Goal: Task Accomplishment & Management: Use online tool/utility

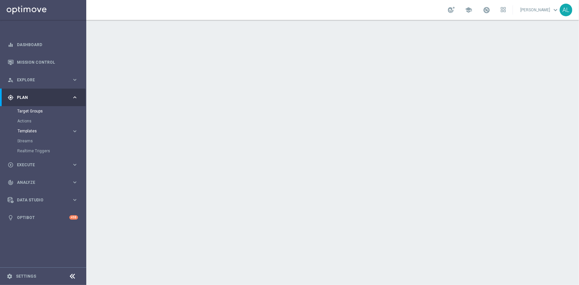
click at [25, 131] on span "Templates" at bounding box center [41, 131] width 47 height 4
click at [33, 139] on link "Optimail" at bounding box center [45, 140] width 48 height 5
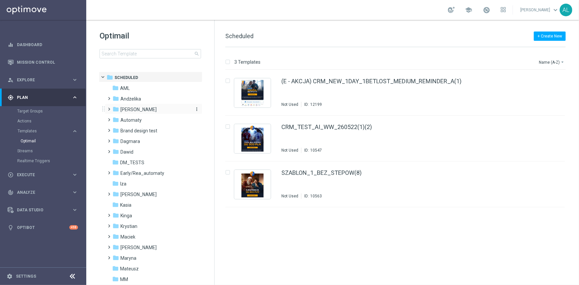
click at [124, 107] on span "[PERSON_NAME]" at bounding box center [139, 110] width 36 height 6
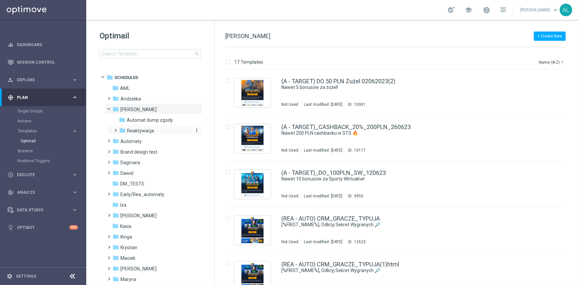
click at [139, 128] on span "Reaktywacja" at bounding box center [140, 131] width 27 height 6
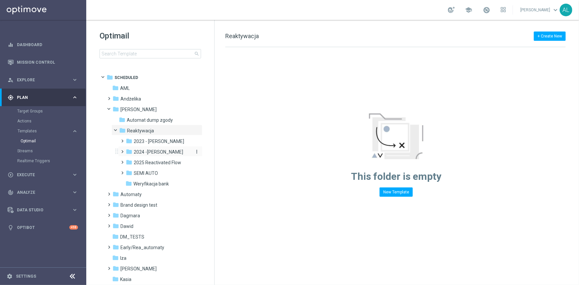
click at [144, 152] on span "2024 -[PERSON_NAME]" at bounding box center [158, 152] width 49 height 6
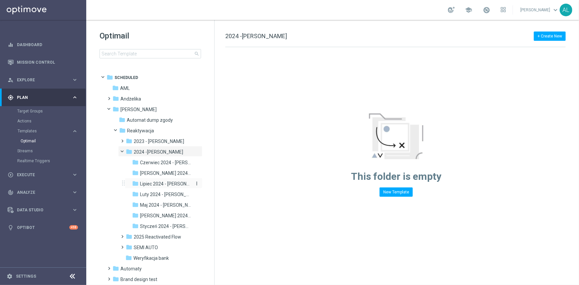
click at [159, 185] on span "Lipiec 2024 - [PERSON_NAME]" at bounding box center [166, 184] width 52 height 6
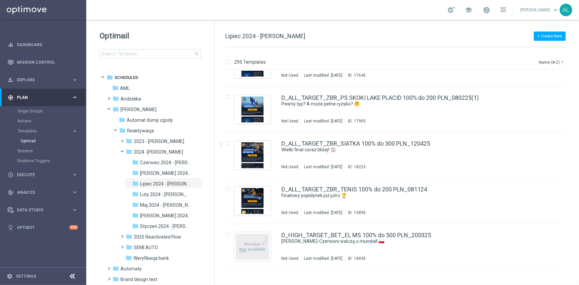
scroll to position [1966, 0]
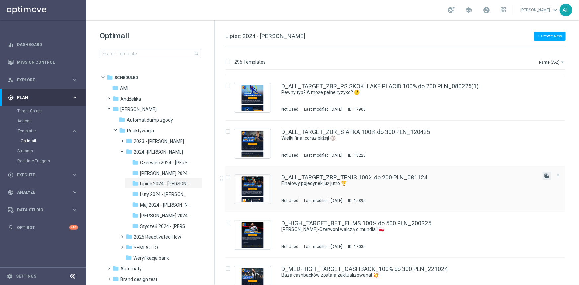
click at [545, 175] on icon "file_copy" at bounding box center [547, 176] width 5 height 5
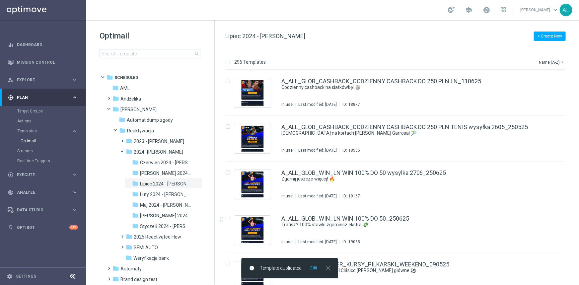
click at [315, 267] on button "Edit" at bounding box center [314, 268] width 8 height 5
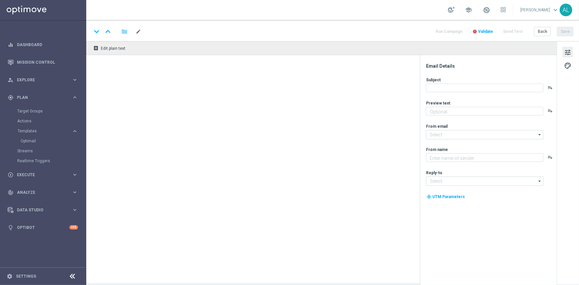
type textarea "Serwujemy zakład bez ryzyka do 200 zł 🎾"
type input "[EMAIL_ADDRESS][DOMAIN_NAME]"
type textarea "STS"
type input "[EMAIL_ADDRESS][DOMAIN_NAME]"
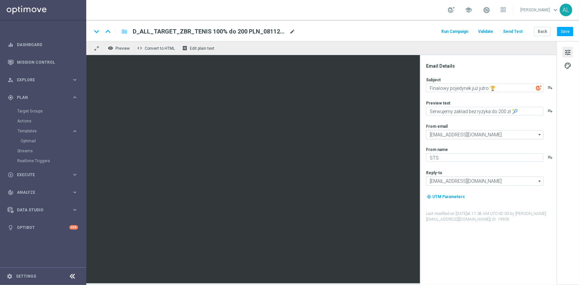
click at [294, 33] on span "mode_edit" at bounding box center [293, 32] width 6 height 6
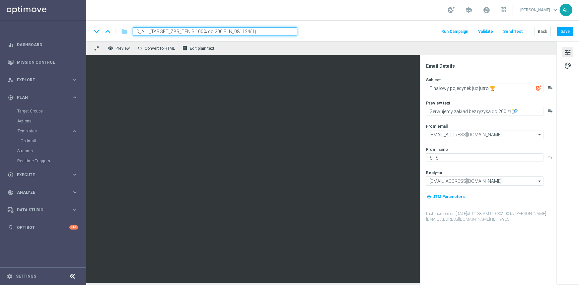
click at [285, 29] on input "D_ALL_TARGET_ZBR_TENIS 100% do 200 PLN_081124(1)" at bounding box center [215, 31] width 165 height 9
paste input "WAGER_CINCINNATI 50% do 300 PLN_130825"
type input "D_ALL_TARGET_WAGER_CINCINNATI 50% do 300 PLN_130825"
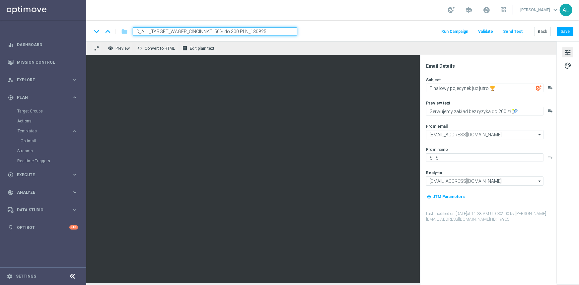
click at [381, 28] on div "keyboard_arrow_down keyboard_arrow_up folder D_ALL_TARGET_WAGER_CINCINNATI 50% …" at bounding box center [333, 31] width 482 height 9
click at [539, 33] on button "Back" at bounding box center [543, 31] width 17 height 9
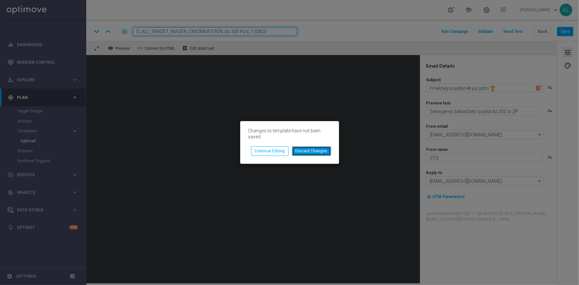
click at [298, 150] on button "Discard Changes" at bounding box center [311, 150] width 39 height 9
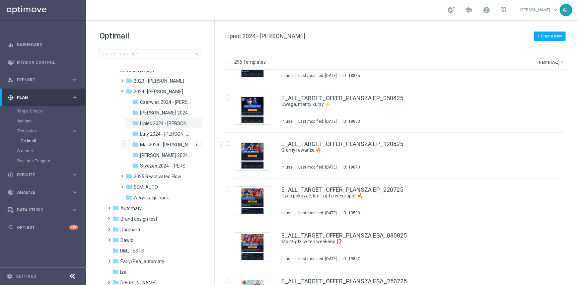
scroll to position [60, 0]
click at [152, 123] on span "Lipiec 2024 - [PERSON_NAME]" at bounding box center [166, 124] width 52 height 6
drag, startPoint x: 152, startPoint y: 123, endPoint x: 552, endPoint y: 155, distance: 401.5
click at [552, 155] on div "E_ALL_TARGET_OFFER_PLANSZA EP_120825 Gramy rewanże 🔥 In use Last modified: [DAT…" at bounding box center [395, 156] width 340 height 46
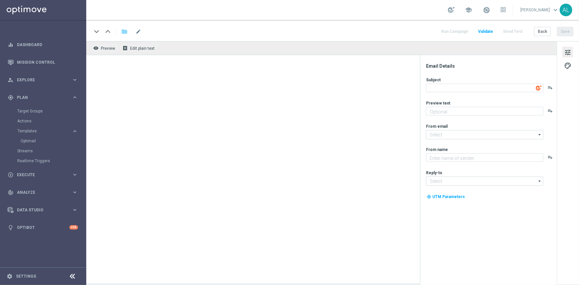
type input "[EMAIL_ADDRESS][DOMAIN_NAME]"
type textarea "STS"
type textarea "Gramy rewanże 🔥"
type textarea "Kto zagra dalej w europejskich pucharach ⁉️"
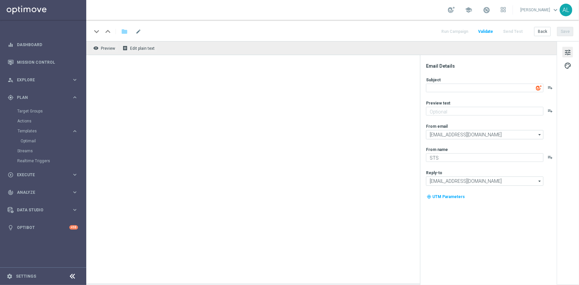
type input "[EMAIL_ADDRESS][DOMAIN_NAME]"
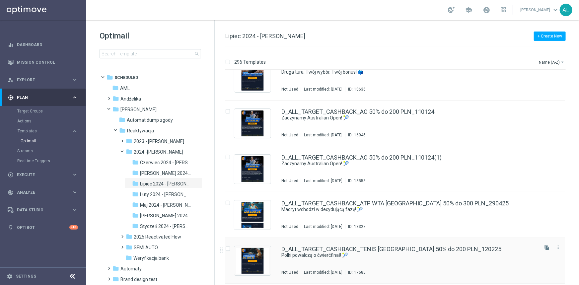
scroll to position [1238, 0]
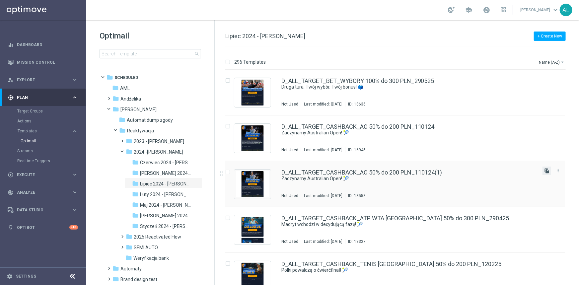
click at [547, 172] on icon "file_copy" at bounding box center [547, 170] width 5 height 5
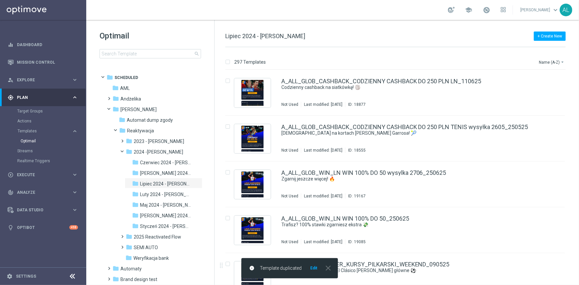
click at [312, 269] on button "Edit" at bounding box center [314, 268] width 8 height 5
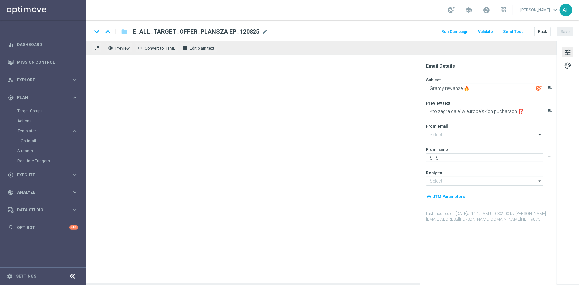
type input "[EMAIL_ADDRESS][DOMAIN_NAME]"
type textarea "Zaczynamy Australian Open! 🎾"
type textarea "Typuj z zabezpieczeniem stawek do 200 PLN 🔙"
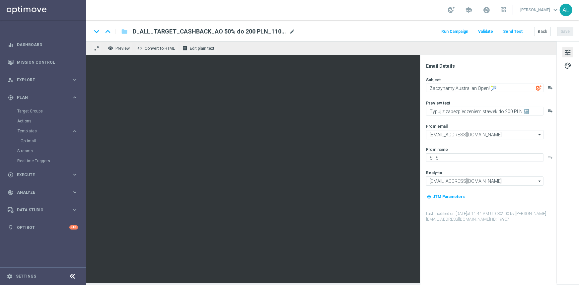
click at [292, 34] on span "mode_edit" at bounding box center [293, 32] width 6 height 6
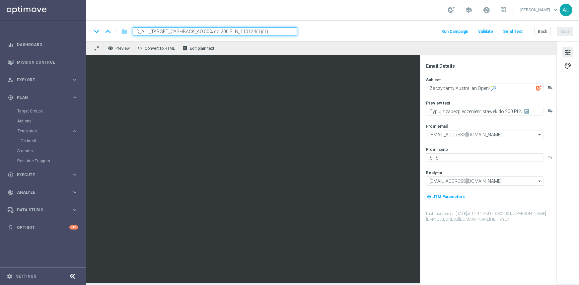
paste input "WAGER_CINCINNATI 50% do 300 PLN_130825"
type input "D_ALL_TARGET_WAGER_CINCINNATI 50% do 300 PLN_130825"
click at [306, 30] on div "keyboard_arrow_down keyboard_arrow_up folder D_ALL_TARGET_WAGER_CINCINNATI 50% …" at bounding box center [333, 31] width 482 height 9
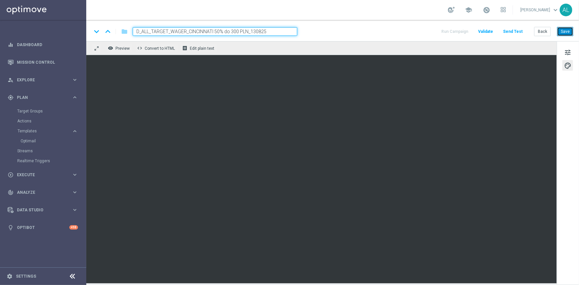
click at [565, 33] on button "Save" at bounding box center [566, 31] width 16 height 9
click at [570, 49] on span "tune" at bounding box center [568, 52] width 7 height 9
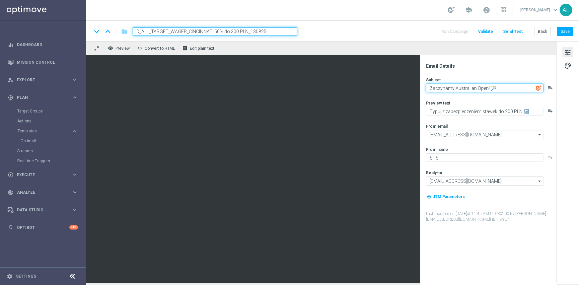
click at [477, 88] on textarea "Zaczynamy Australian Open! 🎾" at bounding box center [485, 88] width 118 height 9
paste textarea "Polki walczą w [GEOGRAPHIC_DATA]"
click at [492, 88] on textarea "Polki walczą w [GEOGRAPHIC_DATA]" at bounding box center [485, 88] width 118 height 9
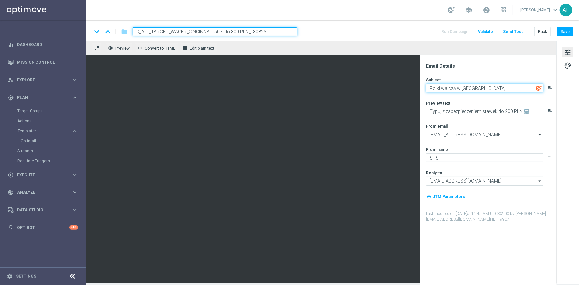
paste textarea "🎾"
type textarea "Polki walczą w [GEOGRAPHIC_DATA] 🎾"
click at [465, 116] on div "Subject Polki walczą w [GEOGRAPHIC_DATA] 🎾 playlist_add Preview text Typuj z za…" at bounding box center [491, 149] width 130 height 145
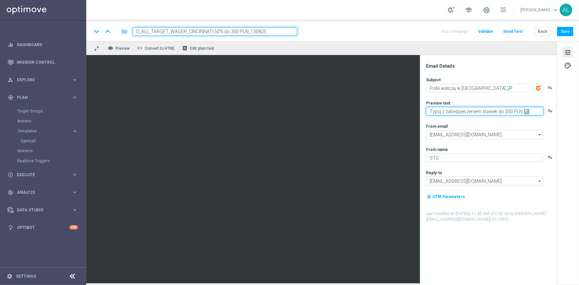
click at [465, 113] on textarea "Typuj z zabezpieczeniem stawek do 200 PLN 🔙" at bounding box center [485, 111] width 118 height 9
paste textarea "Finałowe emocje"
click at [521, 111] on textarea "Finałowe emocje z pewną kasą do 300 zł" at bounding box center [485, 111] width 118 height 9
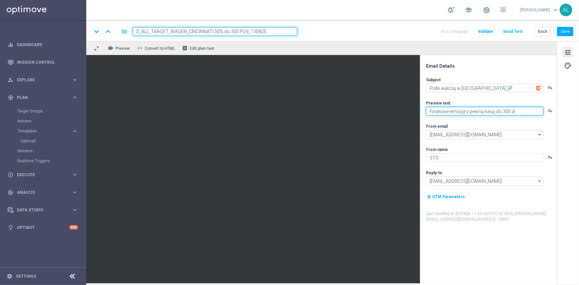
paste textarea "💸"
type textarea "Finałowe emocje z pewną kasą do 300 zł 💸"
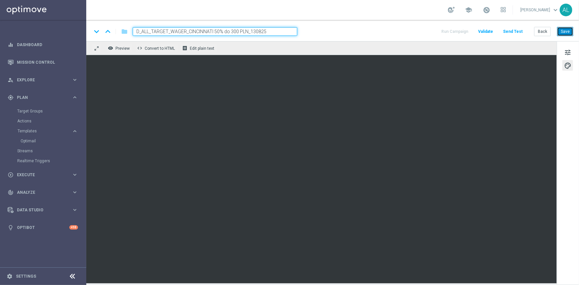
click at [569, 33] on button "Save" at bounding box center [566, 31] width 16 height 9
click at [571, 33] on button "Save" at bounding box center [566, 31] width 16 height 9
click at [568, 50] on span "tune" at bounding box center [568, 52] width 7 height 9
click at [568, 34] on button "Save" at bounding box center [566, 31] width 16 height 9
click at [562, 30] on button "Save" at bounding box center [566, 31] width 16 height 9
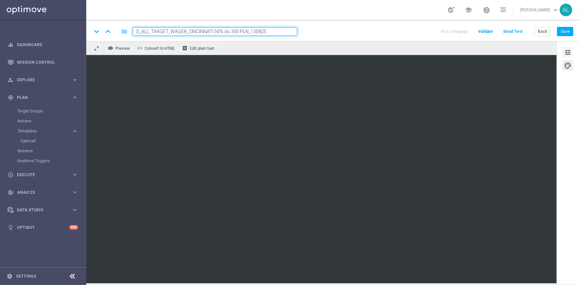
click at [568, 54] on span "tune" at bounding box center [568, 52] width 7 height 9
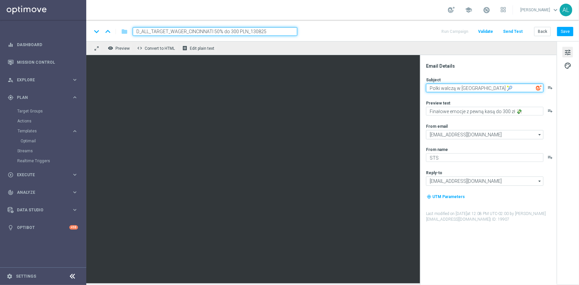
click at [449, 90] on textarea "Polki walczą w [GEOGRAPHIC_DATA] 🎾" at bounding box center [485, 88] width 118 height 9
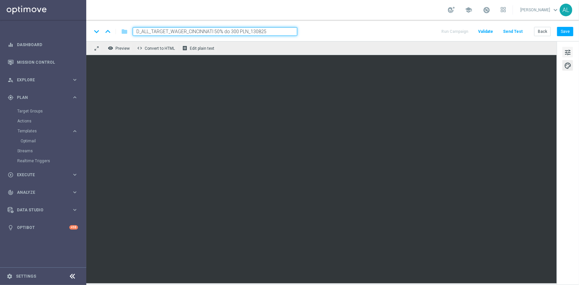
click at [568, 49] on span "tune" at bounding box center [568, 52] width 7 height 9
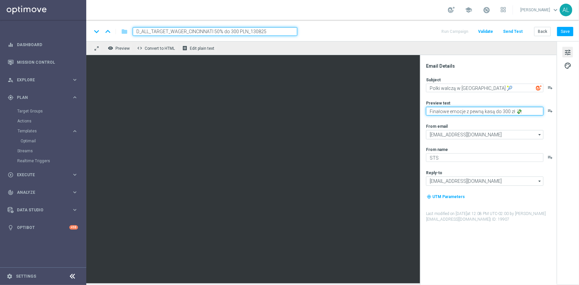
click at [454, 113] on textarea "Finałowe emocje z pewną kasą do 300 zł 💸" at bounding box center [485, 111] width 118 height 9
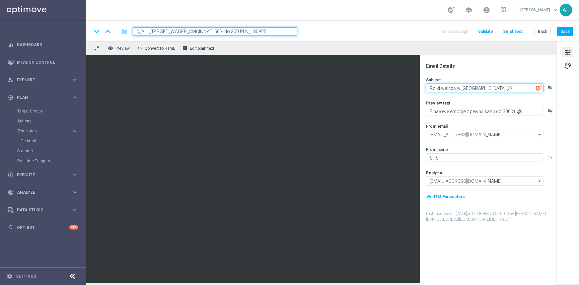
click at [453, 87] on textarea "Polki walczą w [GEOGRAPHIC_DATA] 🎾" at bounding box center [485, 88] width 118 height 9
type textarea "T"
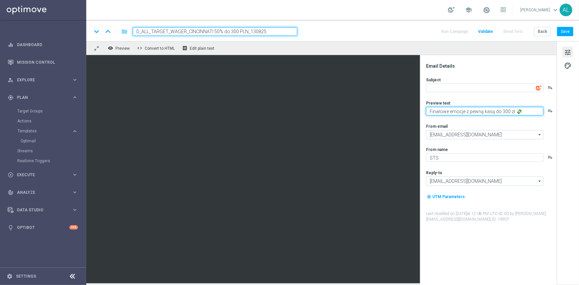
click at [445, 111] on textarea "Finałowe emocje z pewną kasą do 300 zł 💸" at bounding box center [485, 111] width 118 height 9
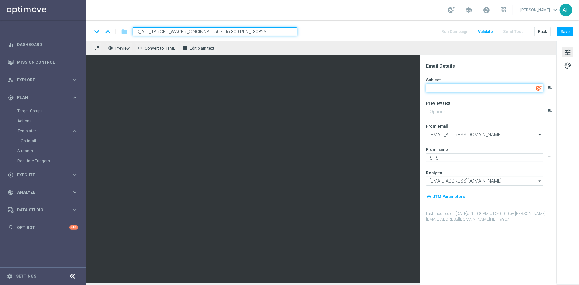
click at [449, 90] on textarea at bounding box center [485, 88] width 118 height 9
paste textarea "Finałowe emocje z pewną kasą do 300 zł 💸"
click at [517, 86] on textarea "Finałowe emocje z pewną kasą do 300 zł 💸" at bounding box center [485, 88] width 118 height 9
click at [523, 86] on textarea "Finałowe emocje z pewną kasą do 300 zł 💸" at bounding box center [485, 88] width 118 height 9
paste textarea "🎾"
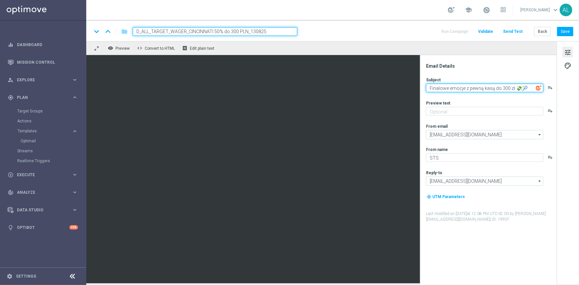
type textarea "Finałowe emocje z pewną kasą do 300 zł 💸🎾"
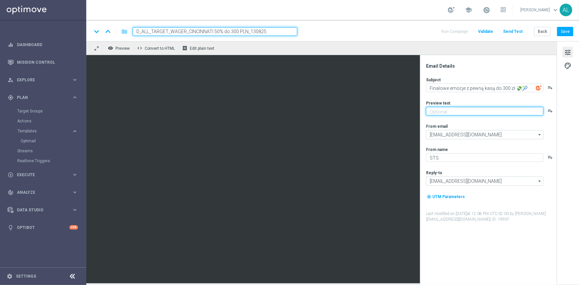
click at [454, 112] on textarea at bounding box center [485, 111] width 118 height 9
type textarea "[PERSON_NAME]"
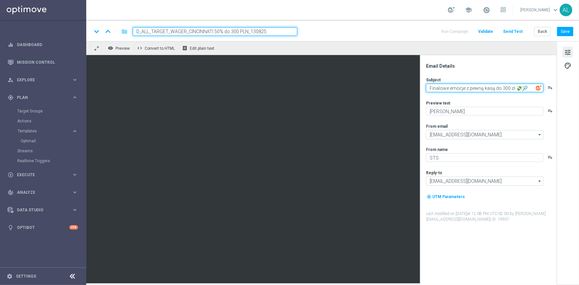
drag, startPoint x: 512, startPoint y: 90, endPoint x: 493, endPoint y: 91, distance: 18.9
click at [493, 91] on textarea "Finałowe emocje z pewną kasą do 300 zł 💸🎾" at bounding box center [485, 88] width 118 height 9
type textarea "Finałowe emocje z pewną kasą 💸🎾"
click at [507, 101] on div "Preview text" at bounding box center [491, 102] width 130 height 5
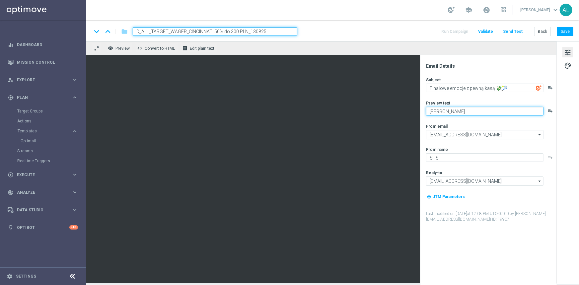
click at [498, 107] on textarea "[PERSON_NAME]" at bounding box center [485, 111] width 118 height 9
type textarea "T"
type textarea "Graj i zgarnij nawet 300 zł ekstra!"
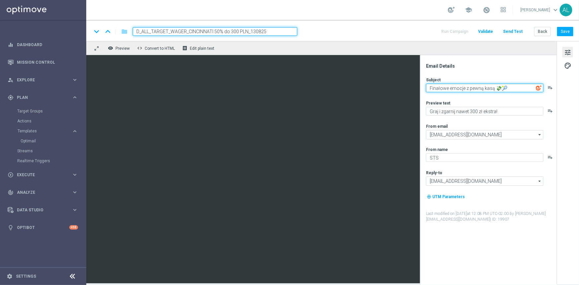
click at [459, 92] on textarea "Finałowe emocje z pewną kasą 💸🎾" at bounding box center [485, 88] width 118 height 9
click at [505, 87] on textarea "Finałowe emocje z pewną kasą 💸🎾" at bounding box center [485, 88] width 118 height 9
click at [492, 89] on textarea "Finałowe emocje z pewną kasą 💸🎾" at bounding box center [485, 88] width 118 height 9
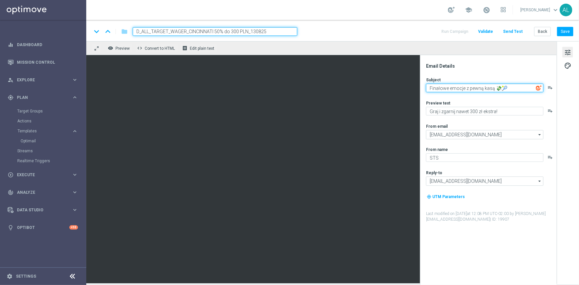
paste textarea "Decydująca faza z pewną kasą 💸🎾"
drag, startPoint x: 508, startPoint y: 88, endPoint x: 527, endPoint y: 89, distance: 18.6
click at [527, 89] on textarea "Decydująca faza z pewną kasą 💸🎾 💸🎾" at bounding box center [485, 88] width 118 height 9
click at [499, 86] on textarea "Decydująca faza z pewną kasą 💸🎾" at bounding box center [485, 88] width 118 height 9
type textarea "Decydująca faza z pewną kasą🎾"
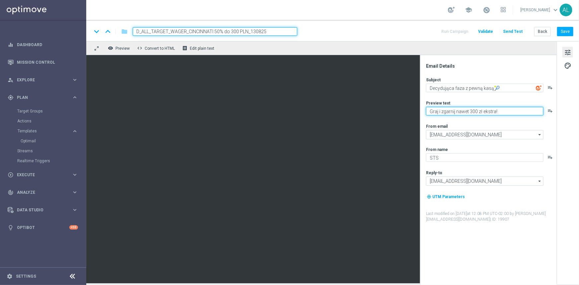
click at [510, 110] on textarea "Graj i zgarnij nawet 300 zł ekstra!" at bounding box center [485, 111] width 118 height 9
click at [517, 111] on textarea "Graj i zgarnij nawet 300 zł ekstra!" at bounding box center [485, 111] width 118 height 9
paste textarea "💸"
type textarea "Graj i zgarnij nawet 300 zł ekstra! 💸"
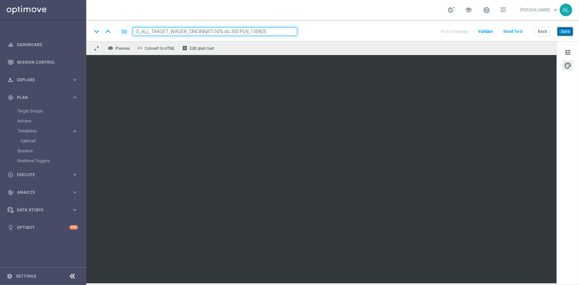
click at [565, 32] on button "Save" at bounding box center [566, 31] width 16 height 9
click at [565, 31] on button "Save" at bounding box center [566, 31] width 16 height 9
click at [573, 50] on button "tune" at bounding box center [568, 52] width 11 height 11
click at [564, 30] on button "Save" at bounding box center [566, 31] width 16 height 9
click at [571, 50] on span "tune" at bounding box center [568, 52] width 7 height 9
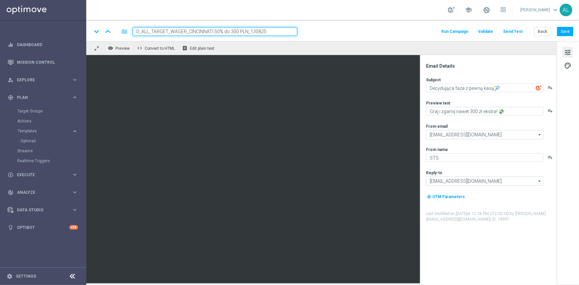
click at [514, 30] on button "Send Test" at bounding box center [513, 31] width 22 height 9
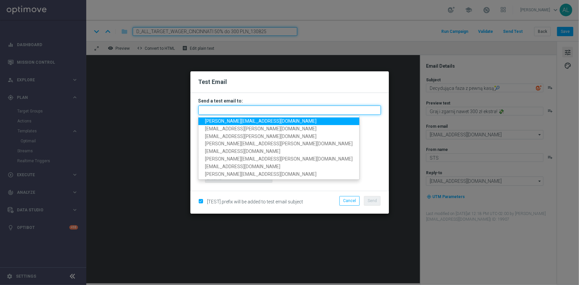
click at [251, 114] on input "text" at bounding box center [290, 110] width 183 height 9
paste input "[PERSON_NAME][EMAIL_ADDRESS][DOMAIN_NAME],[DOMAIN_NAME][EMAIL_ADDRESS][PERSON_N…"
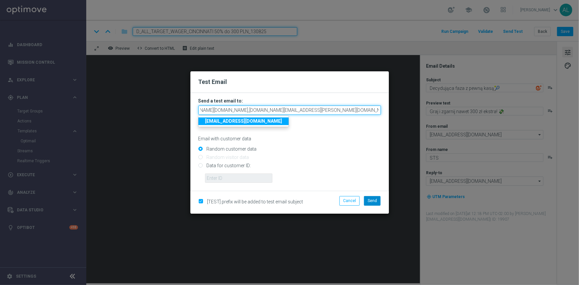
type input "[PERSON_NAME][EMAIL_ADDRESS][DOMAIN_NAME],[DOMAIN_NAME][EMAIL_ADDRESS][PERSON_N…"
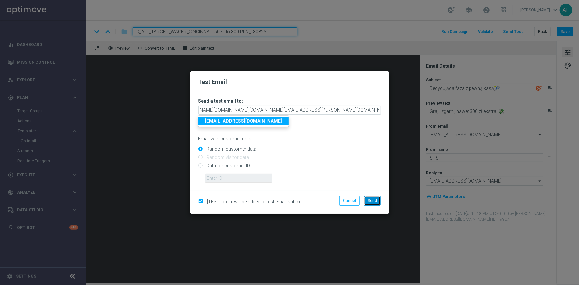
click at [375, 200] on span "Send" at bounding box center [372, 201] width 9 height 5
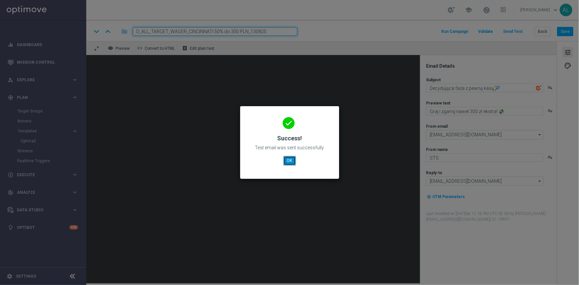
click at [293, 161] on button "OK" at bounding box center [290, 160] width 13 height 9
